Goal: Find contact information: Obtain details needed to contact an individual or organization

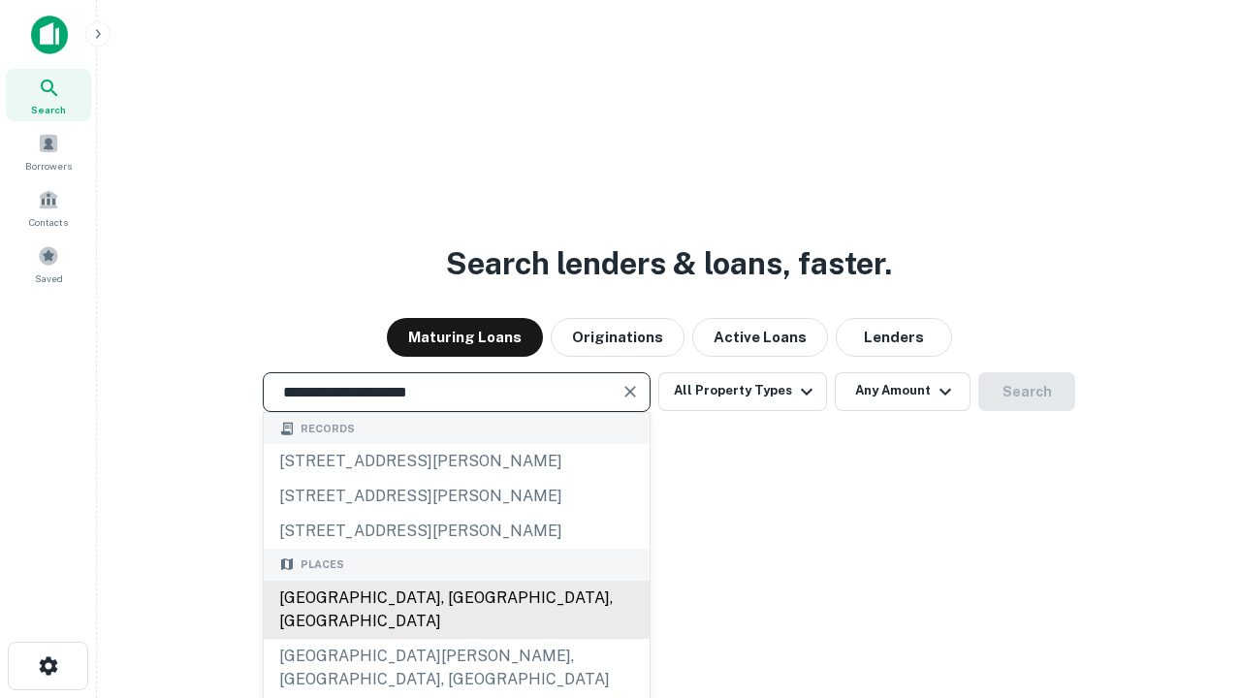
click at [456, 639] on div "[GEOGRAPHIC_DATA], [GEOGRAPHIC_DATA], [GEOGRAPHIC_DATA]" at bounding box center [457, 610] width 386 height 58
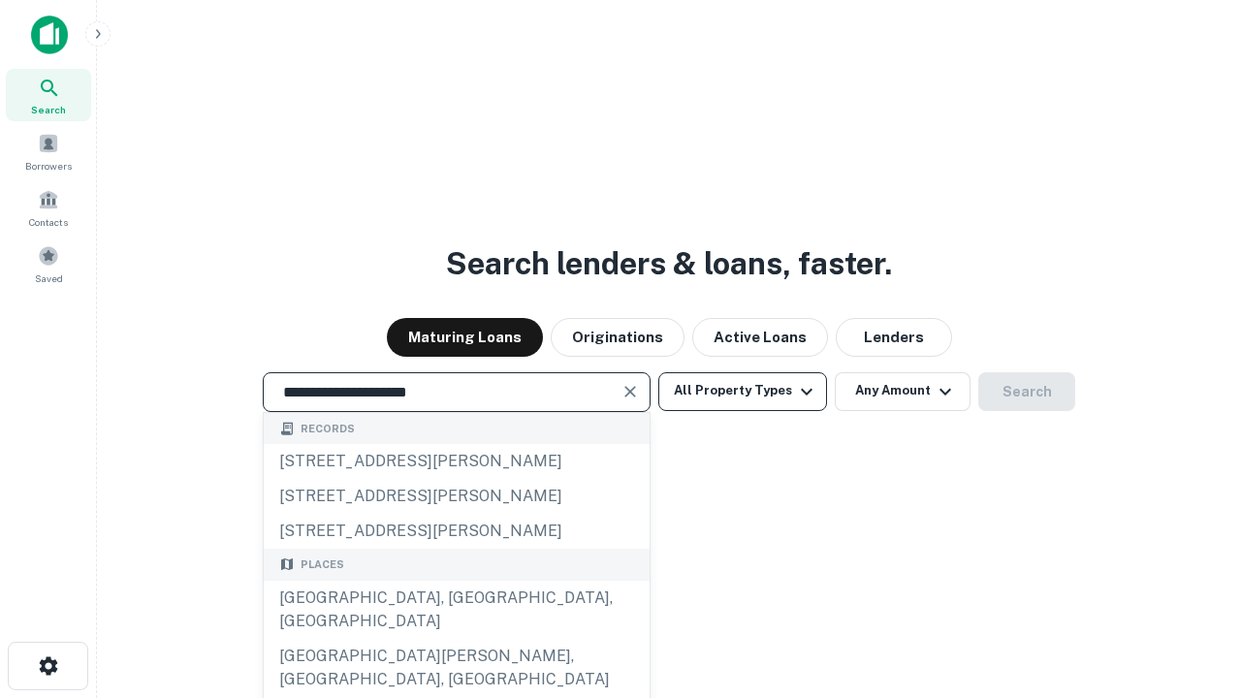
click at [743, 391] on button "All Property Types" at bounding box center [742, 391] width 169 height 39
type input "**********"
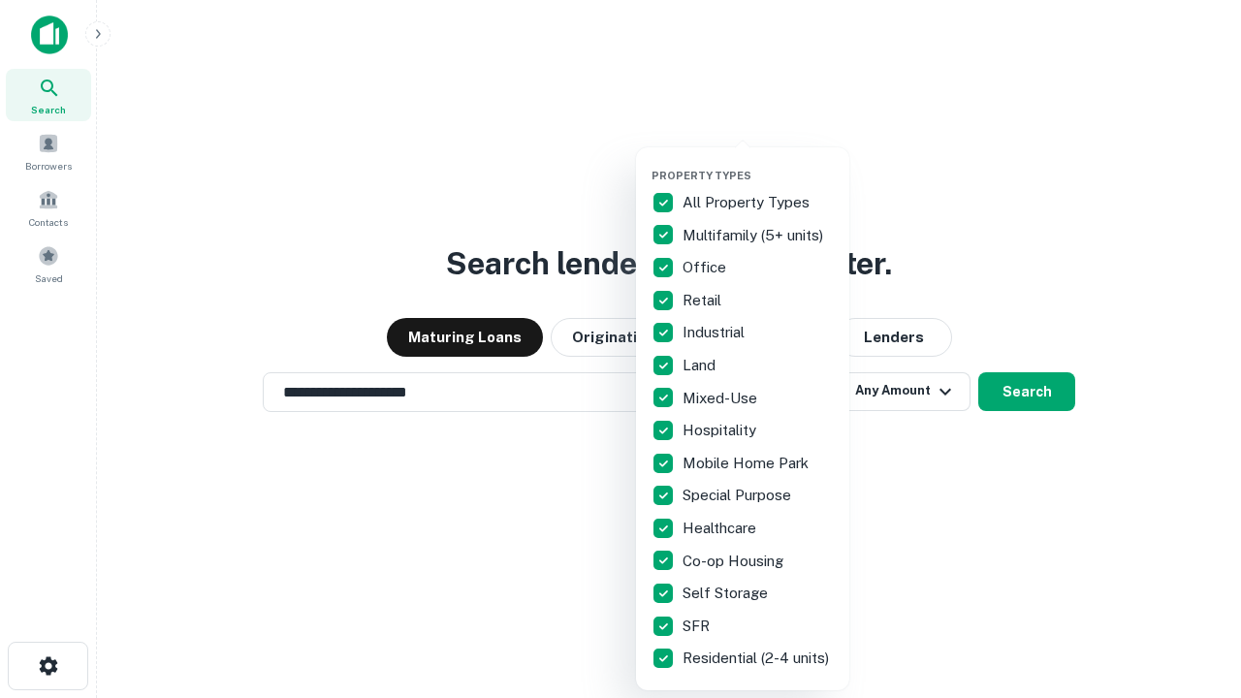
click at [758, 163] on button "button" at bounding box center [758, 163] width 213 height 1
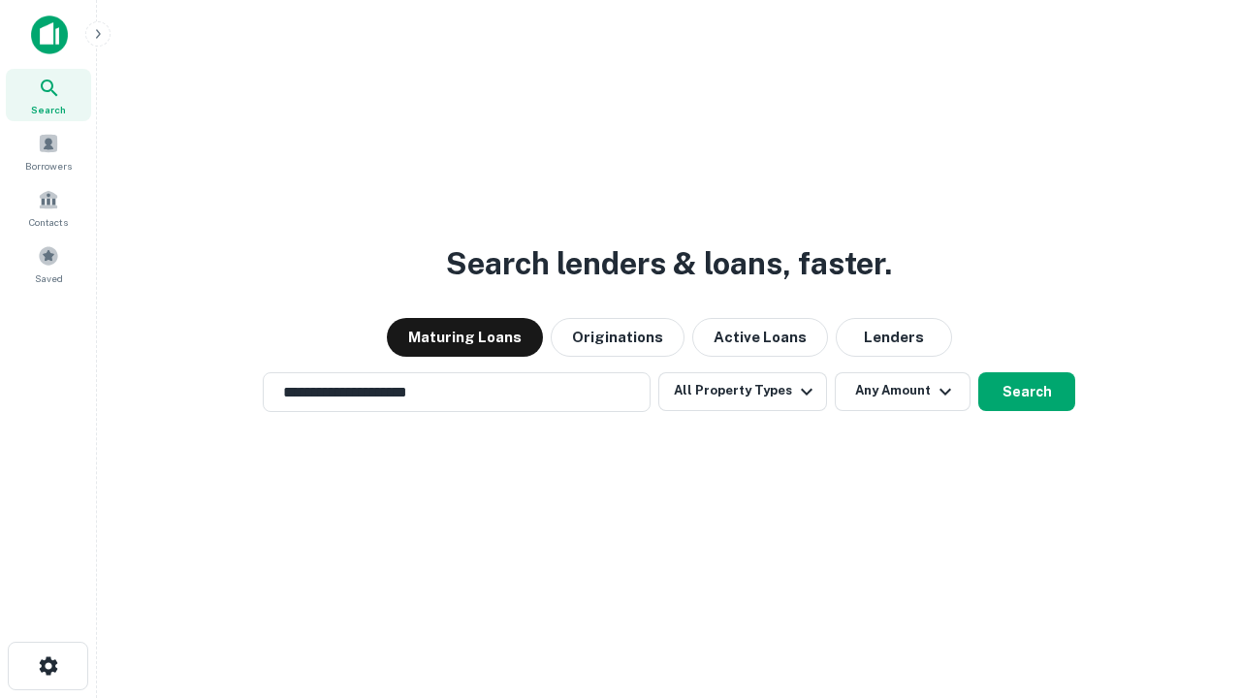
scroll to position [30, 0]
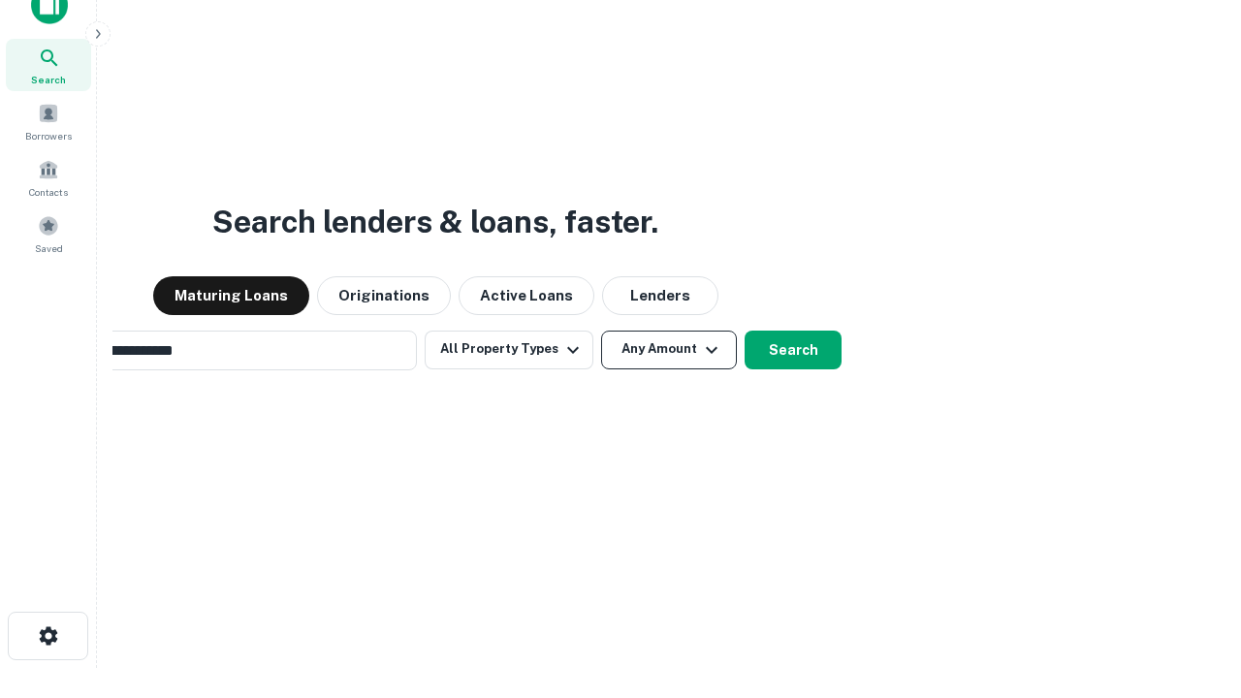
click at [601, 331] on button "Any Amount" at bounding box center [669, 350] width 136 height 39
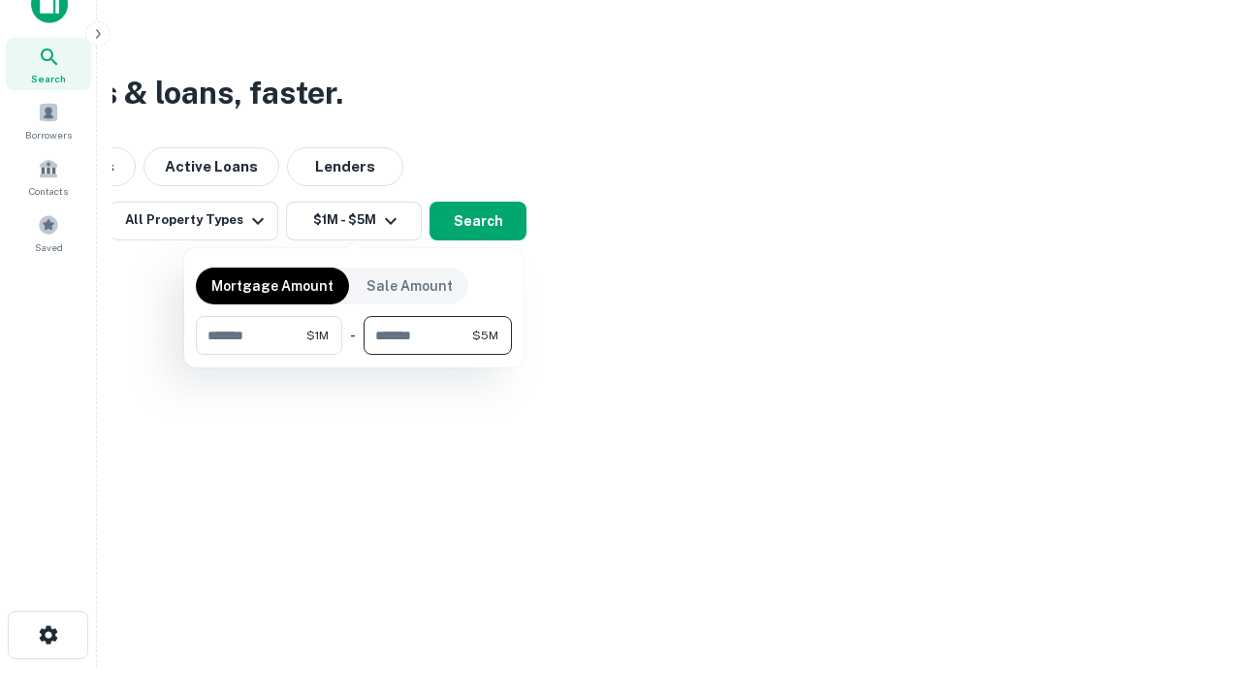
type input "*******"
click at [354, 355] on button "button" at bounding box center [354, 355] width 316 height 1
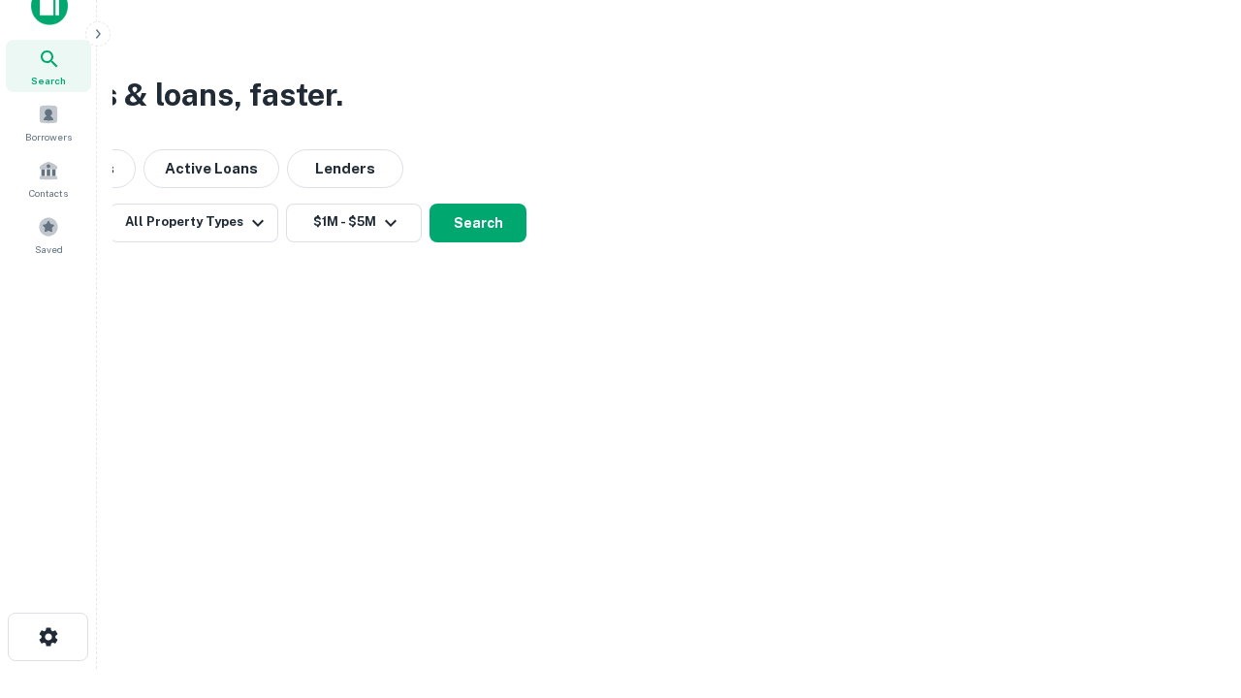
scroll to position [12, 358]
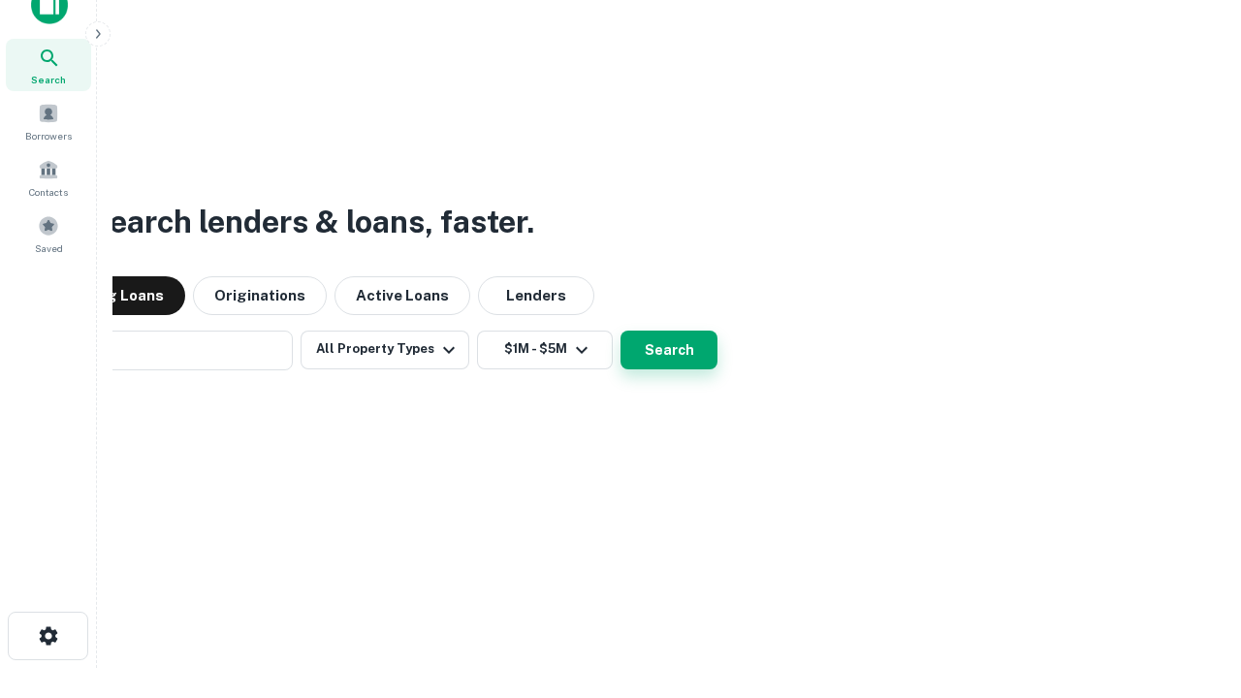
click at [621, 331] on button "Search" at bounding box center [669, 350] width 97 height 39
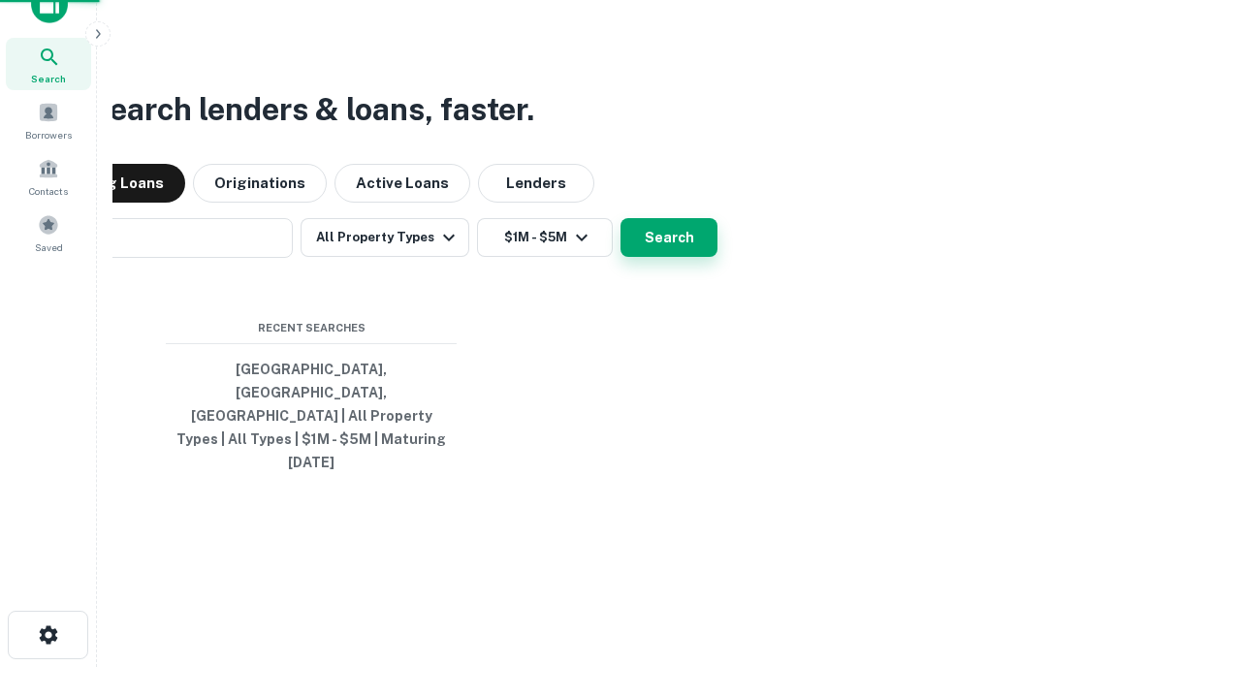
scroll to position [51, 549]
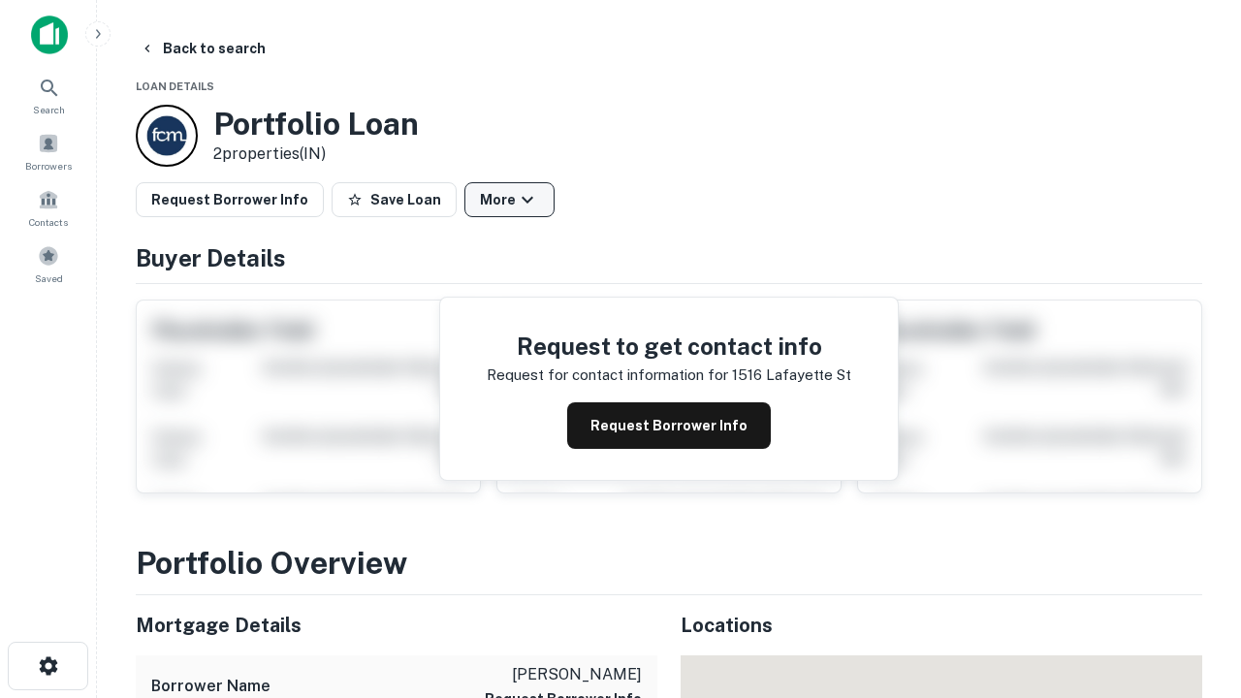
click at [509, 200] on button "More" at bounding box center [509, 199] width 90 height 35
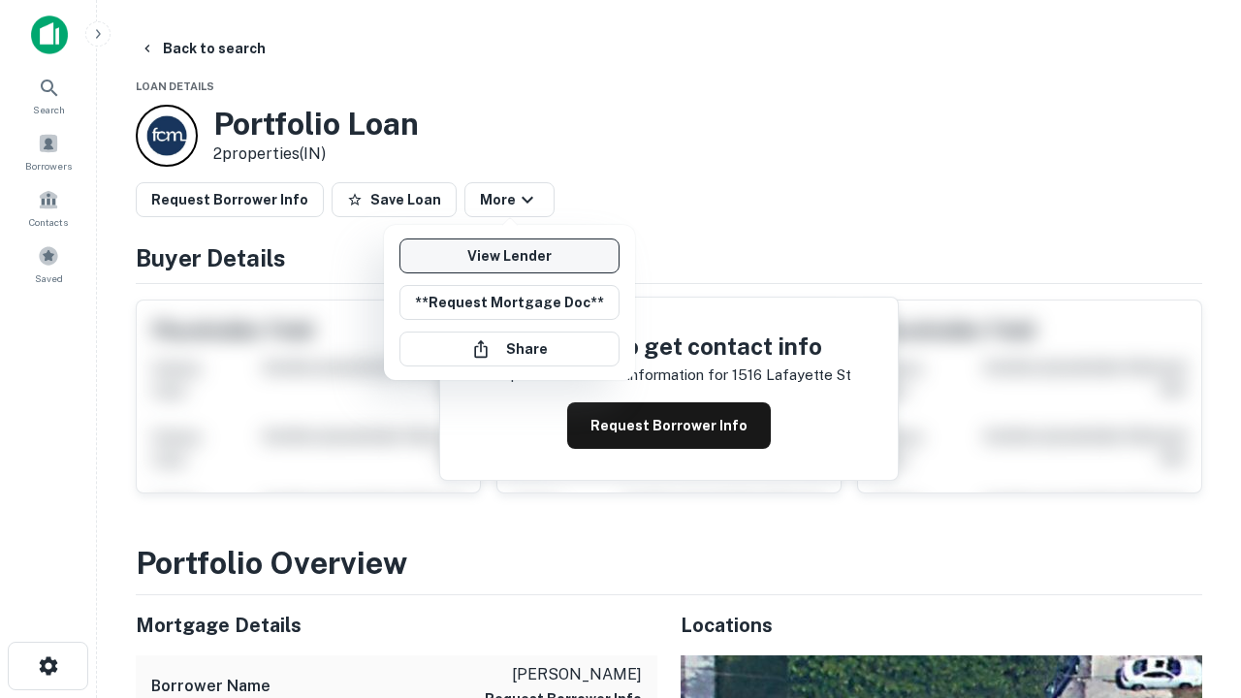
click at [509, 256] on link "View Lender" at bounding box center [510, 256] width 220 height 35
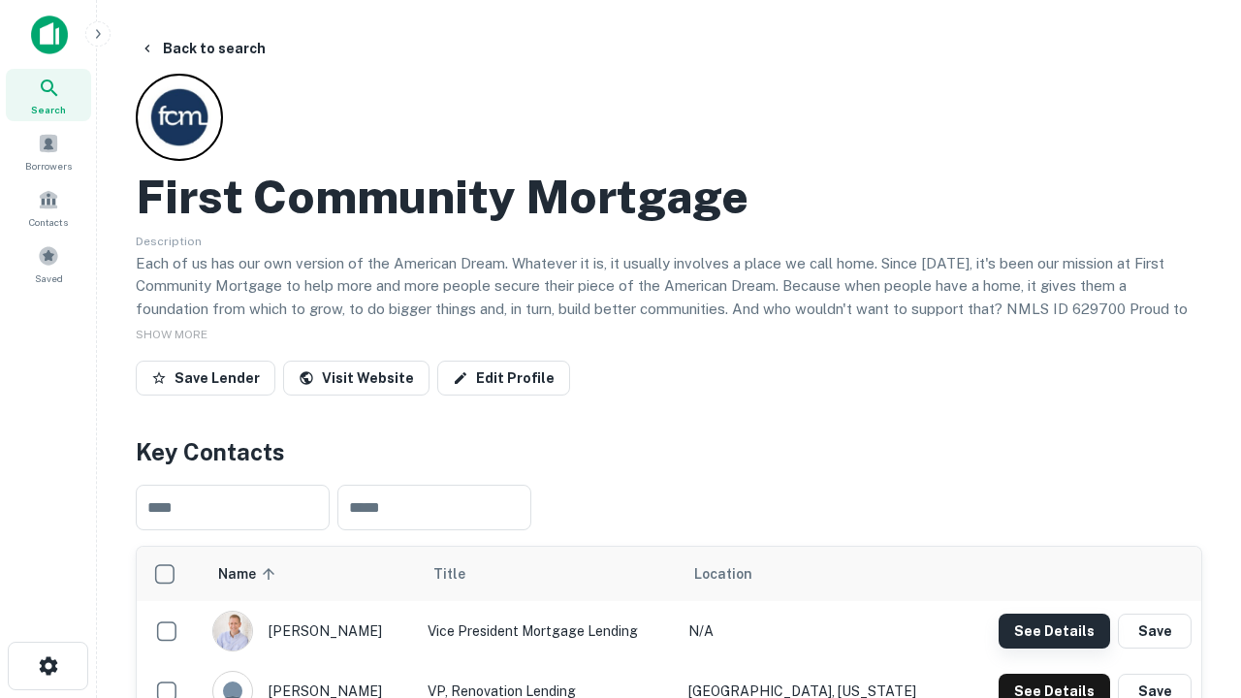
click at [1054, 630] on button "See Details" at bounding box center [1055, 631] width 112 height 35
